Goal: Task Accomplishment & Management: Manage account settings

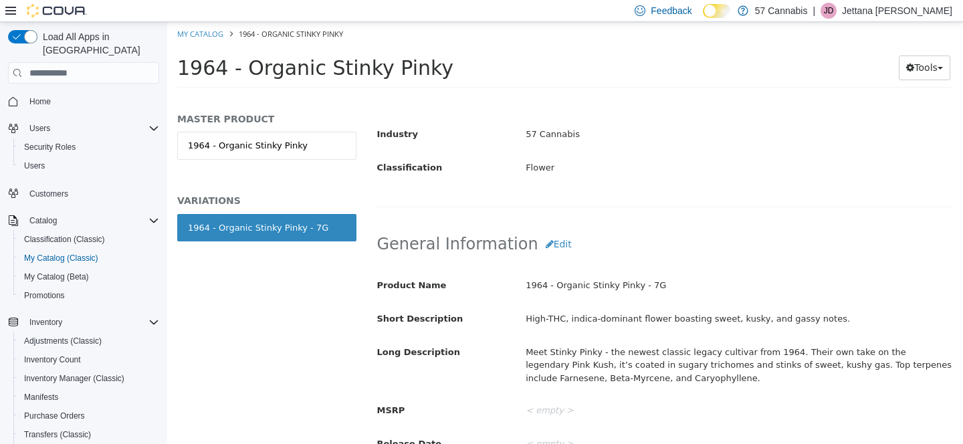
scroll to position [334, 0]
drag, startPoint x: 827, startPoint y: 289, endPoint x: 704, endPoint y: 288, distance: 123.7
click at [704, 306] on div "High-THC, indica-dominant flower boasting sweet, kusky, and gassy notes." at bounding box center [738, 317] width 446 height 23
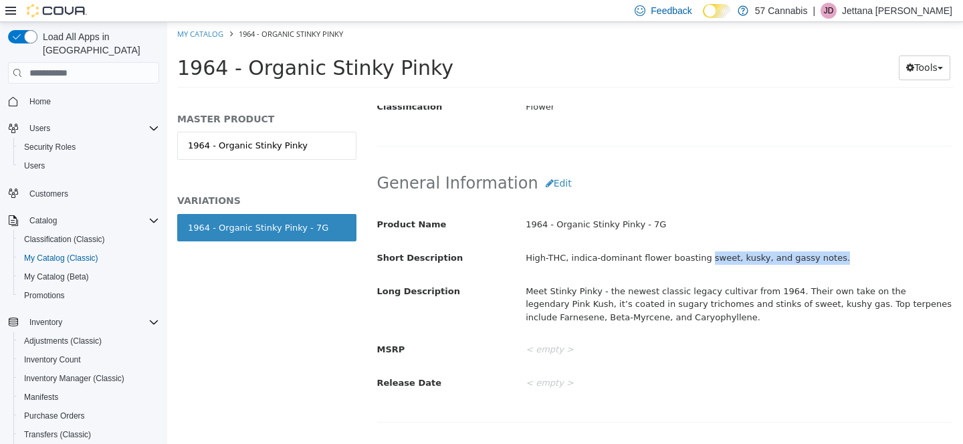
scroll to position [394, 0]
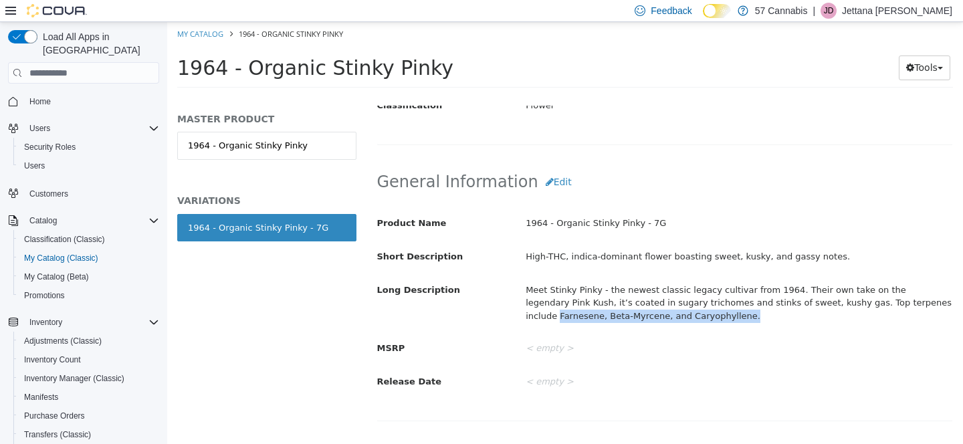
drag, startPoint x: 664, startPoint y: 287, endPoint x: 892, endPoint y: 277, distance: 228.1
click at [892, 279] on div "Meet Stinky Pinky - the newest classic legacy cultivar from 1964. Their own tak…" at bounding box center [738, 303] width 446 height 49
copy div "Farnesene, Beta-Myrcene, and Caryophyllene."
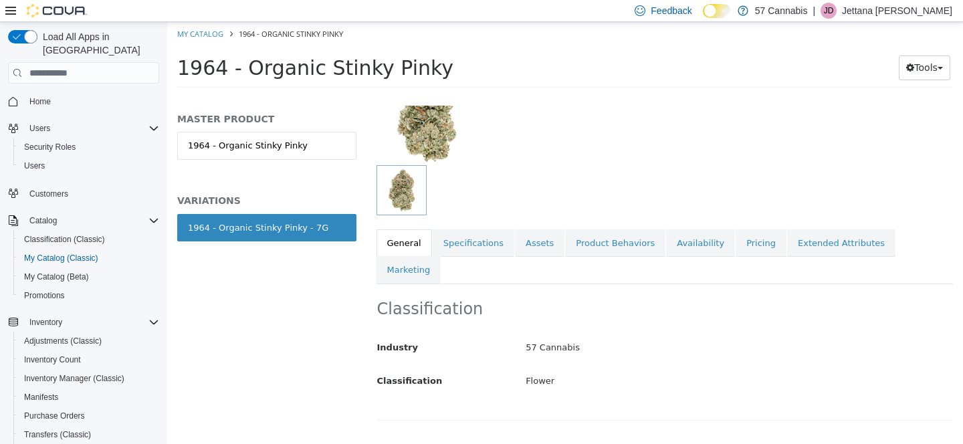
scroll to position [115, 0]
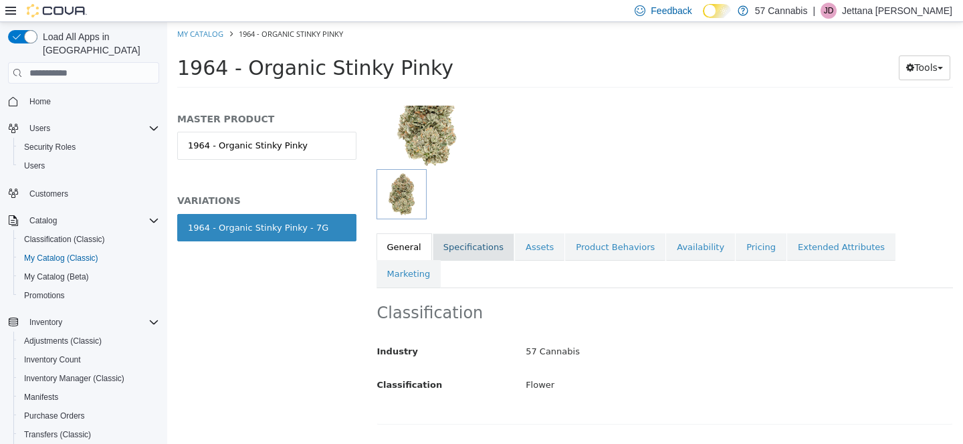
click at [463, 245] on link "Specifications" at bounding box center [473, 247] width 82 height 28
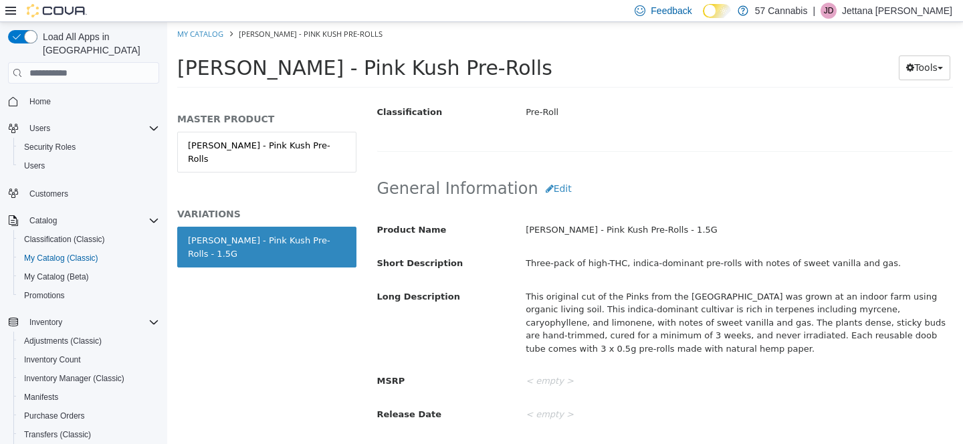
scroll to position [340, 0]
drag, startPoint x: 776, startPoint y: 281, endPoint x: 932, endPoint y: 280, distance: 155.7
click at [932, 284] on div "This original cut of the Pinks from the [GEOGRAPHIC_DATA] was grown at an indoo…" at bounding box center [738, 321] width 446 height 75
copy div "myrcene, caryophyllene, and limonene"
click at [707, 368] on div "< empty >" at bounding box center [738, 379] width 446 height 23
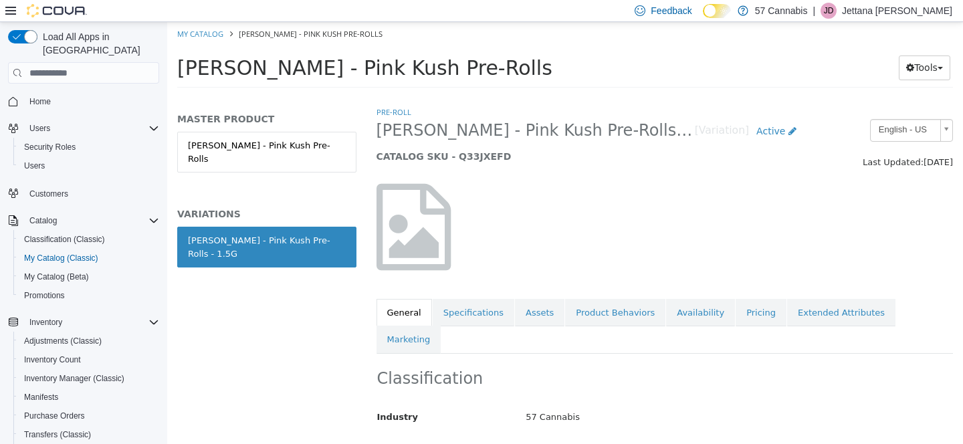
scroll to position [0, 0]
click at [747, 312] on link "Pricing" at bounding box center [760, 313] width 51 height 28
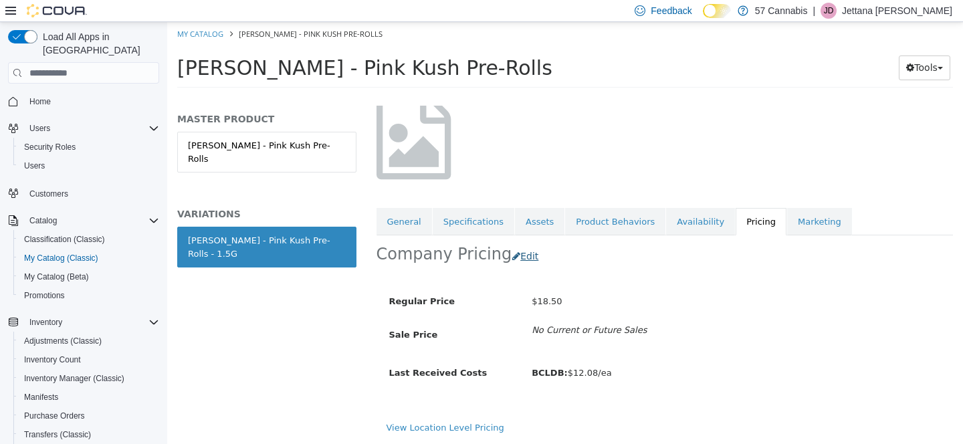
click at [511, 244] on button "Edit" at bounding box center [528, 256] width 34 height 25
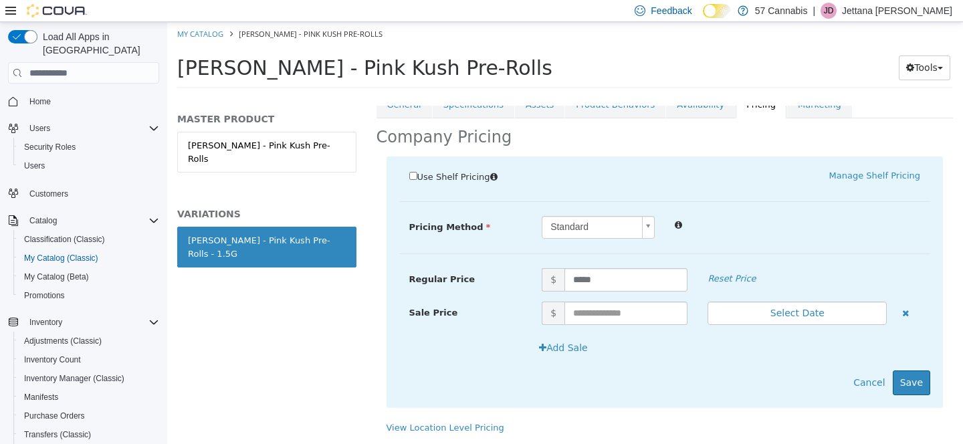
scroll to position [223, 0]
drag, startPoint x: 602, startPoint y: 264, endPoint x: 479, endPoint y: 261, distance: 123.7
click at [479, 268] on div "Regular Price $ ***** Reset Price" at bounding box center [664, 279] width 531 height 23
type input "*****"
click at [919, 370] on button "Save" at bounding box center [910, 382] width 37 height 25
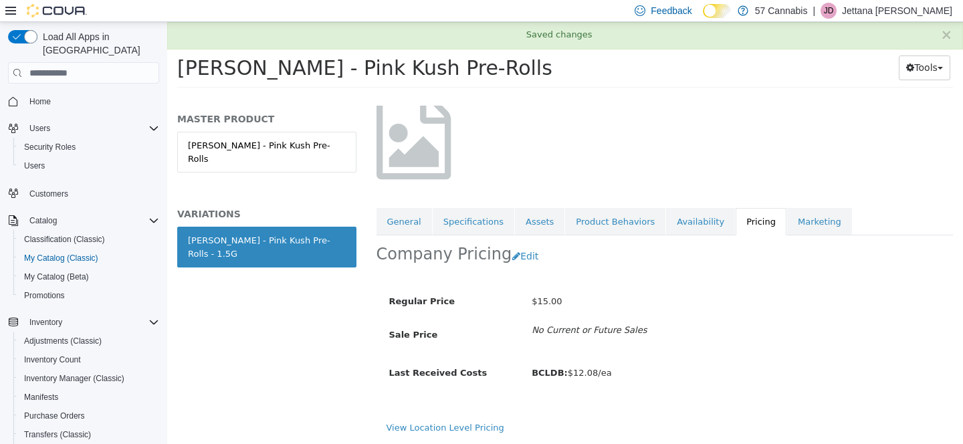
scroll to position [0, 0]
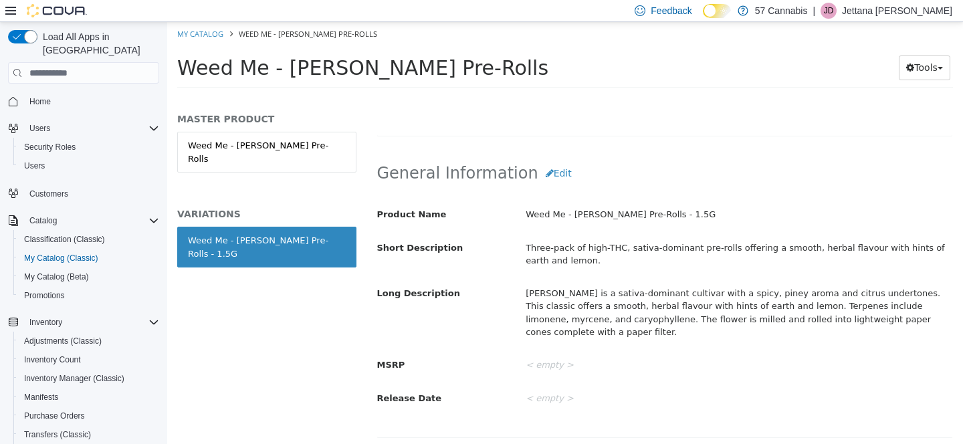
scroll to position [356, 0]
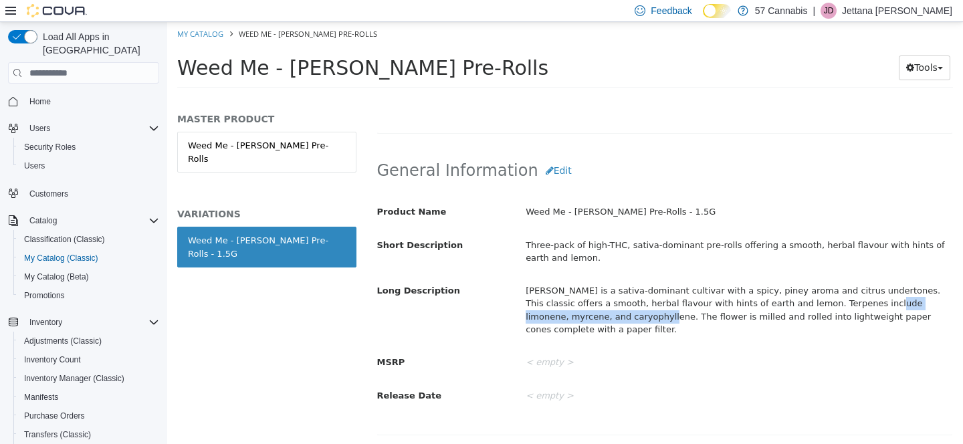
drag, startPoint x: 843, startPoint y: 275, endPoint x: 581, endPoint y: 288, distance: 262.4
click at [581, 288] on div "Jack Herer is a sativa-dominant cultivar with a spicy, piney aroma and citrus u…" at bounding box center [738, 309] width 446 height 61
copy div "limonene, myrcene, and caryophyllene"
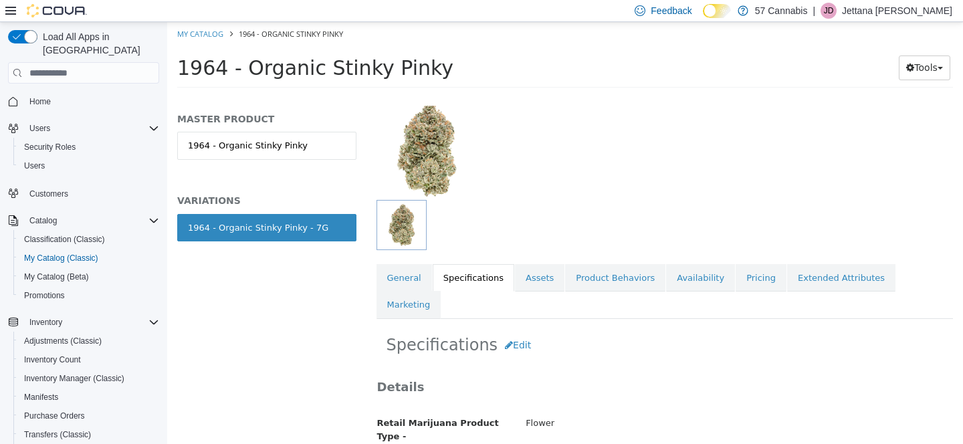
scroll to position [11, 0]
